Goal: Information Seeking & Learning: Learn about a topic

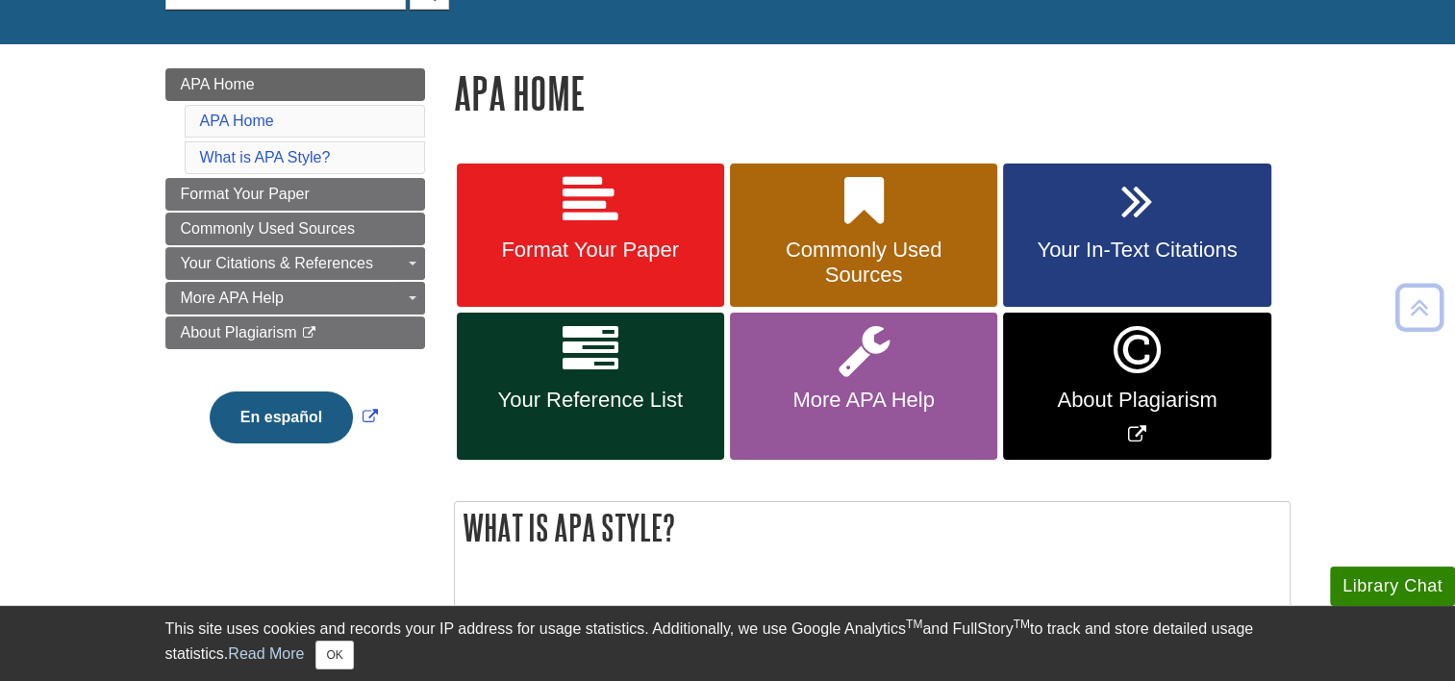
scroll to position [219, 0]
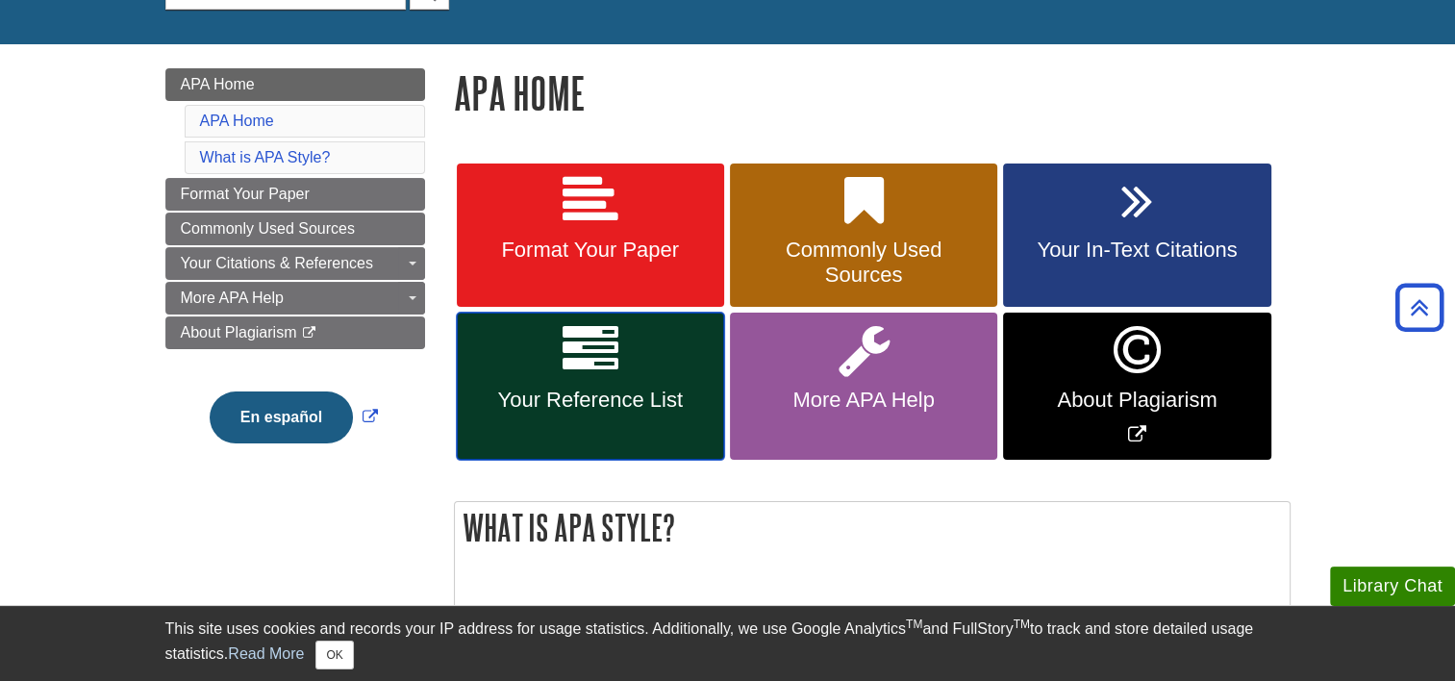
click at [581, 384] on link "Your Reference List" at bounding box center [590, 386] width 267 height 147
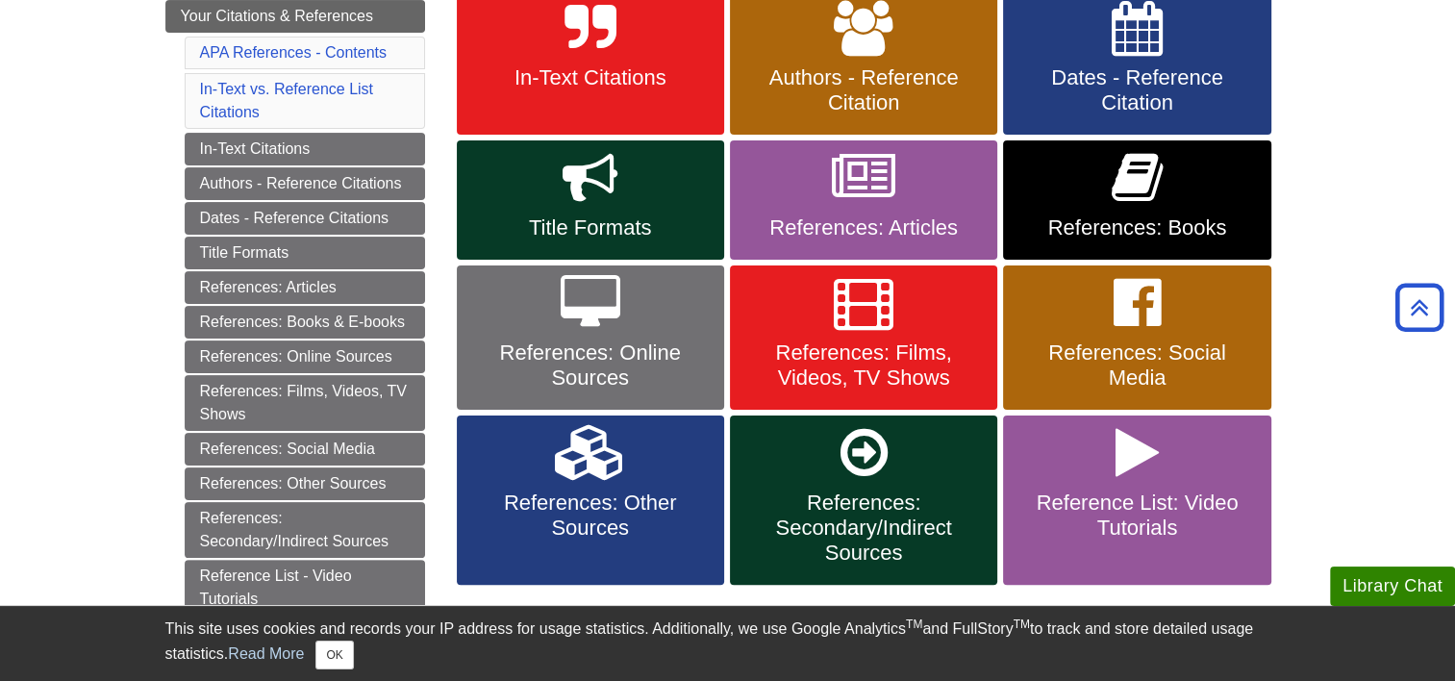
scroll to position [399, 0]
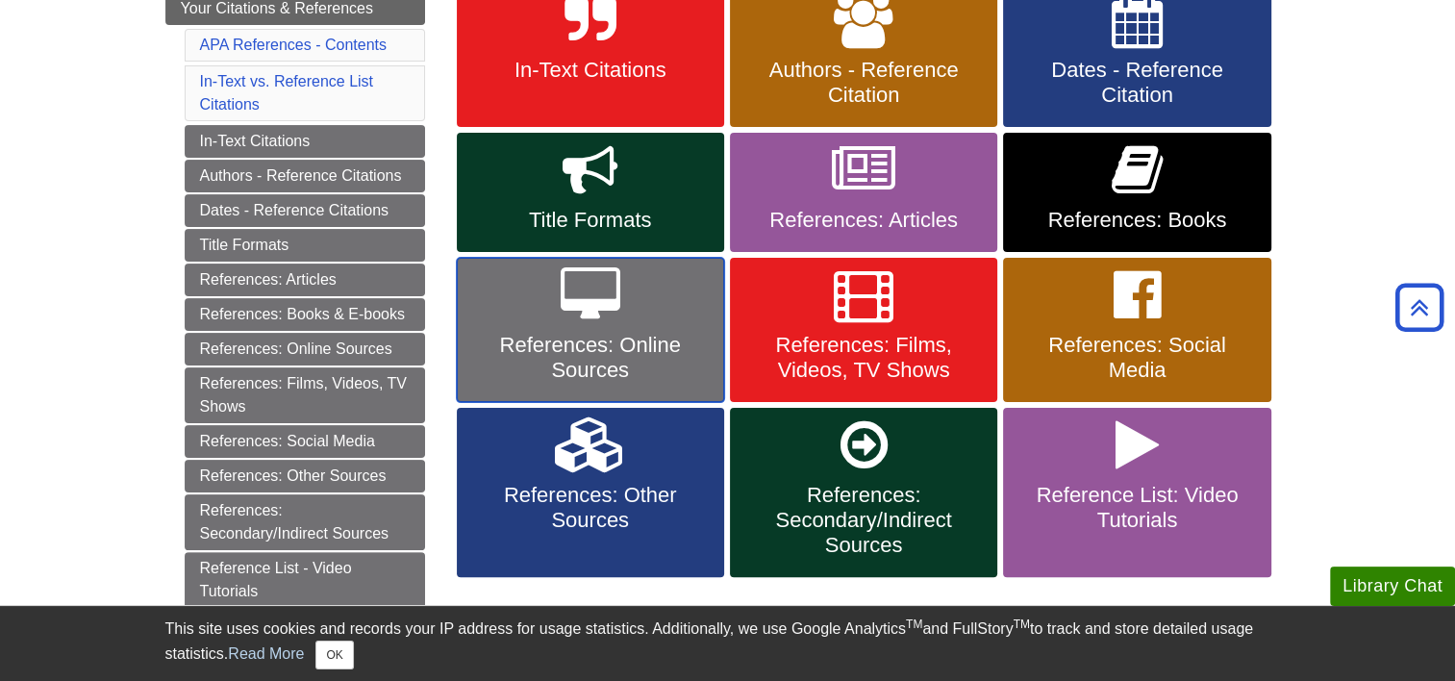
click at [614, 338] on span "References: Online Sources" at bounding box center [590, 358] width 239 height 50
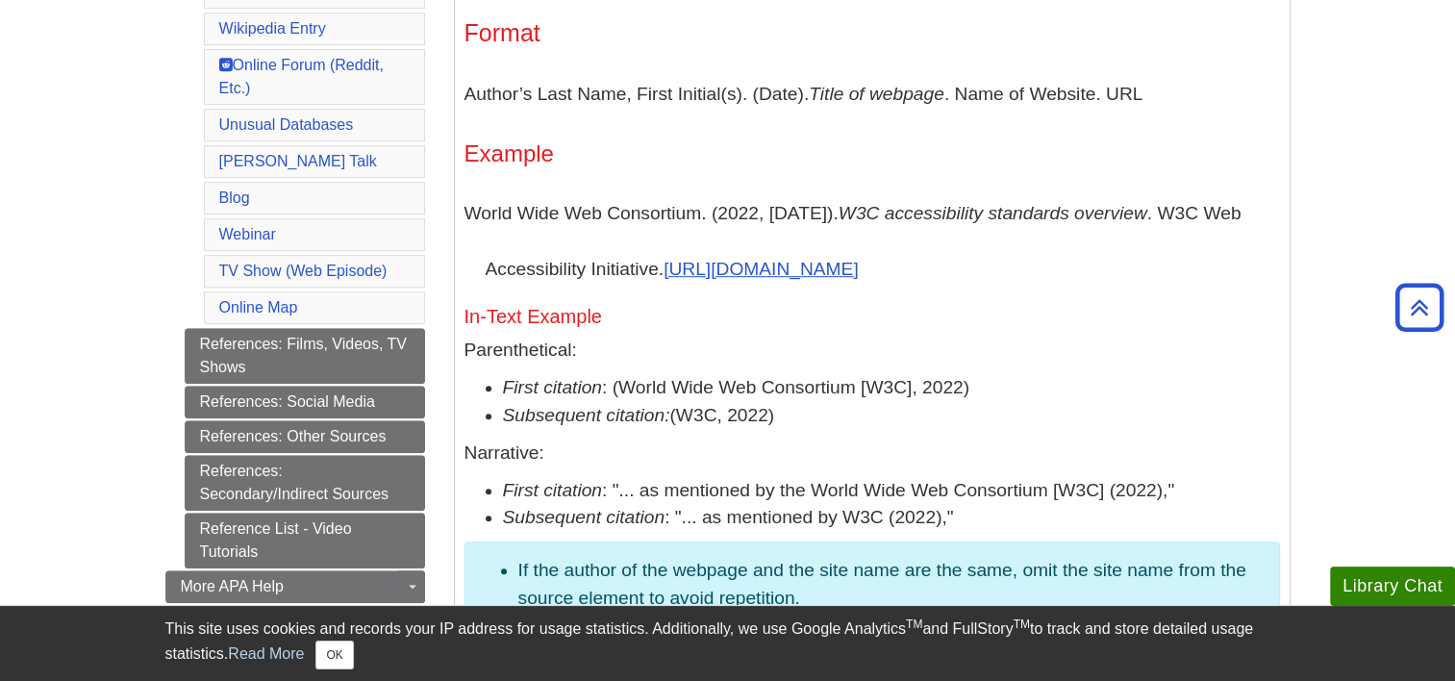
scroll to position [1116, 0]
